Goal: Task Accomplishment & Management: Manage account settings

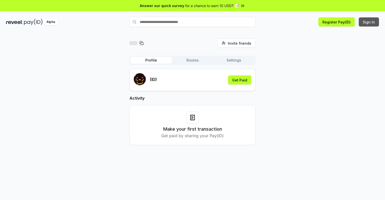
click at [370, 22] on button "Sign In" at bounding box center [369, 21] width 20 height 9
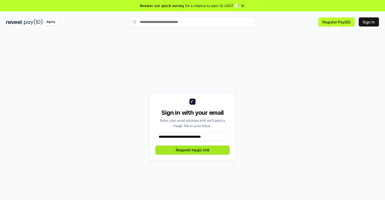
type input "**********"
click at [193, 150] on button "Request magic link" at bounding box center [193, 150] width 74 height 9
